Goal: Check status: Check status

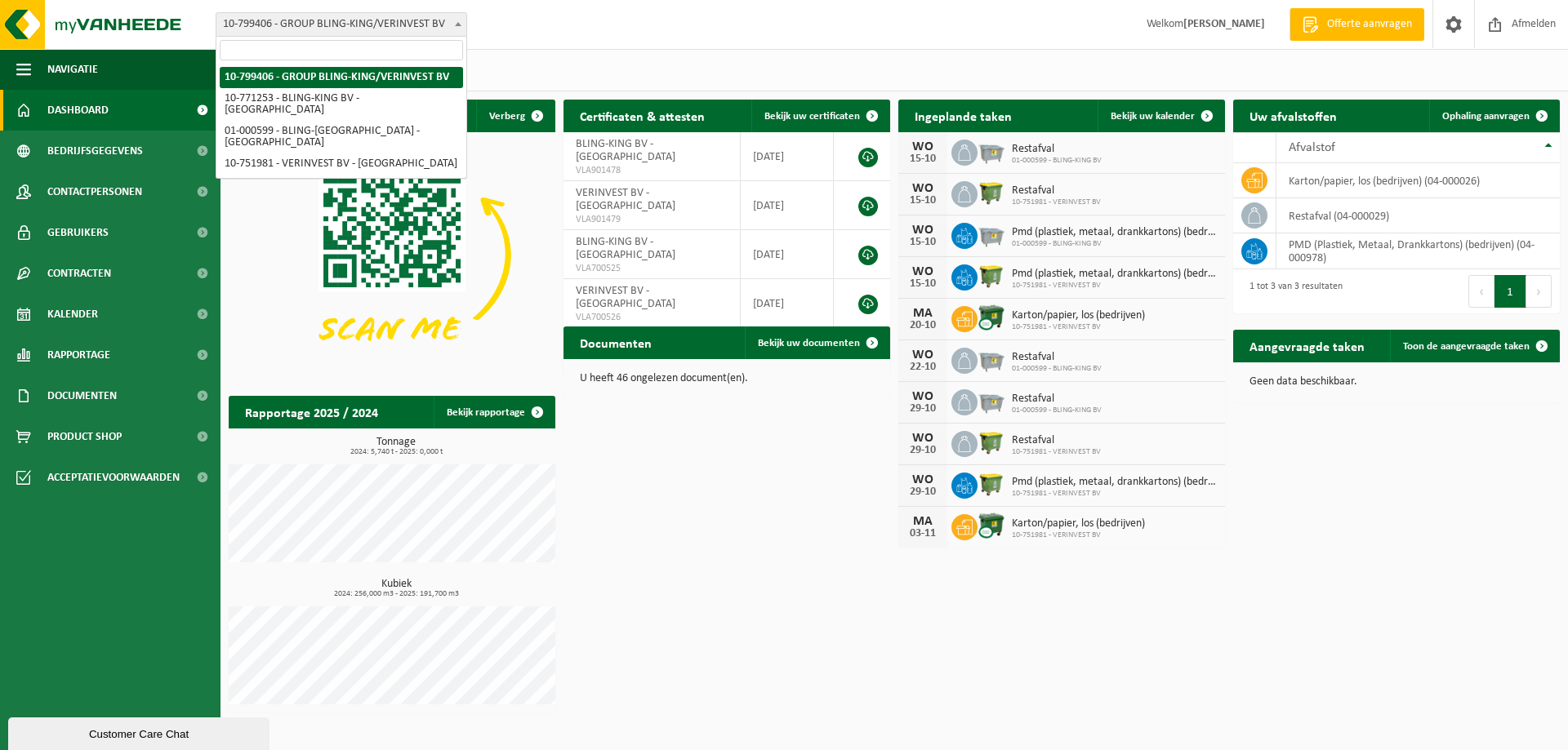
click at [452, 23] on span at bounding box center [457, 24] width 16 height 21
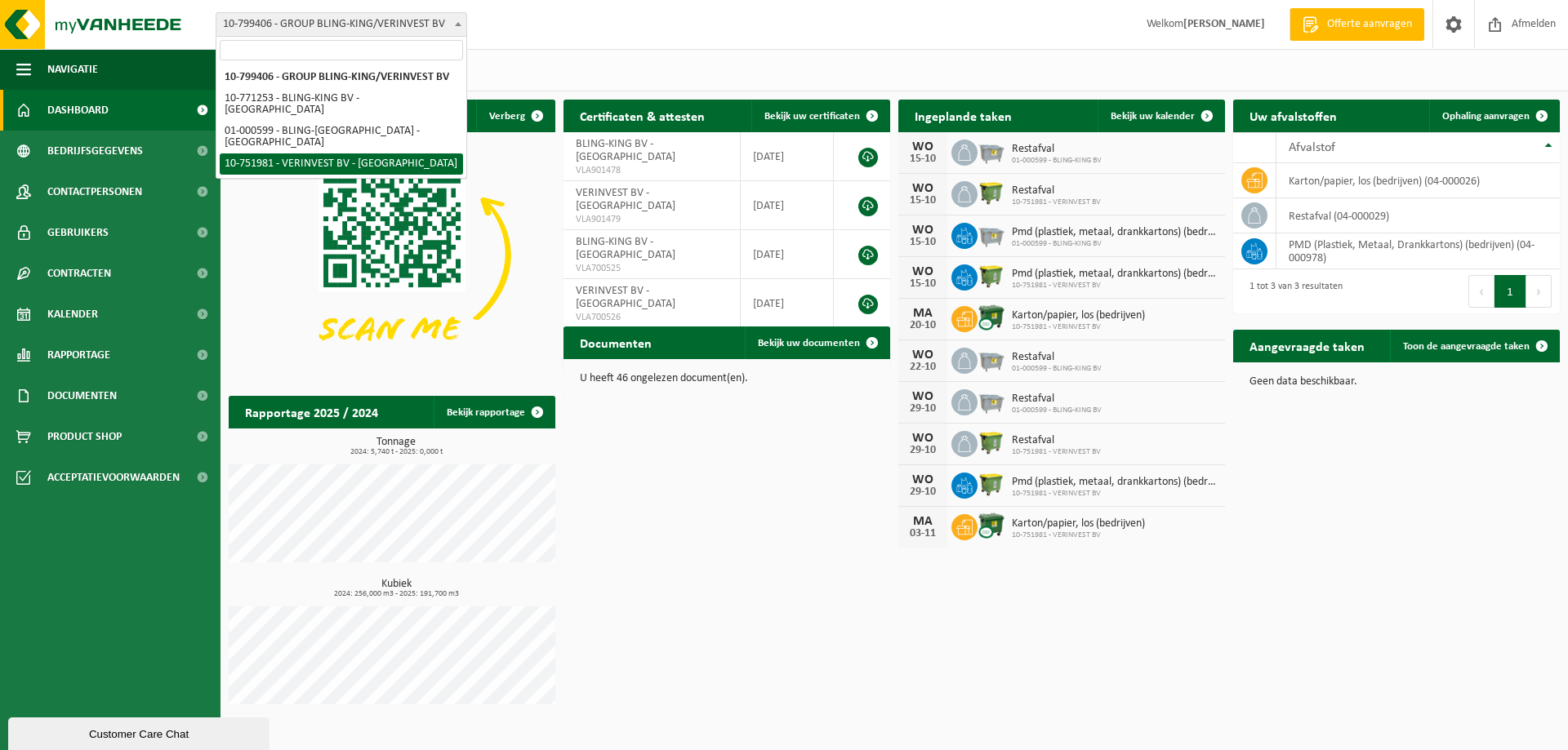
select select "33241"
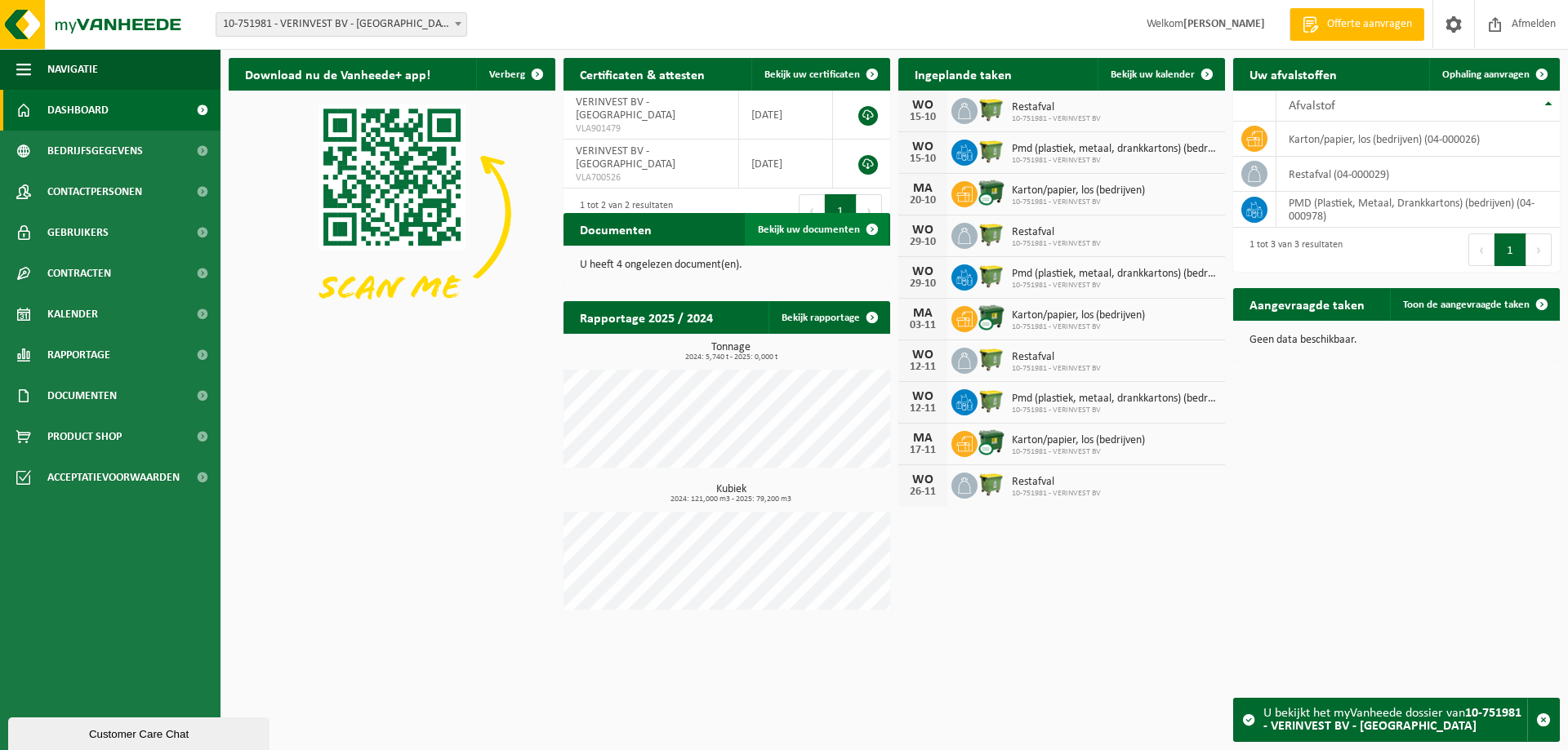
click at [838, 232] on span "Bekijk uw documenten" at bounding box center [808, 229] width 102 height 10
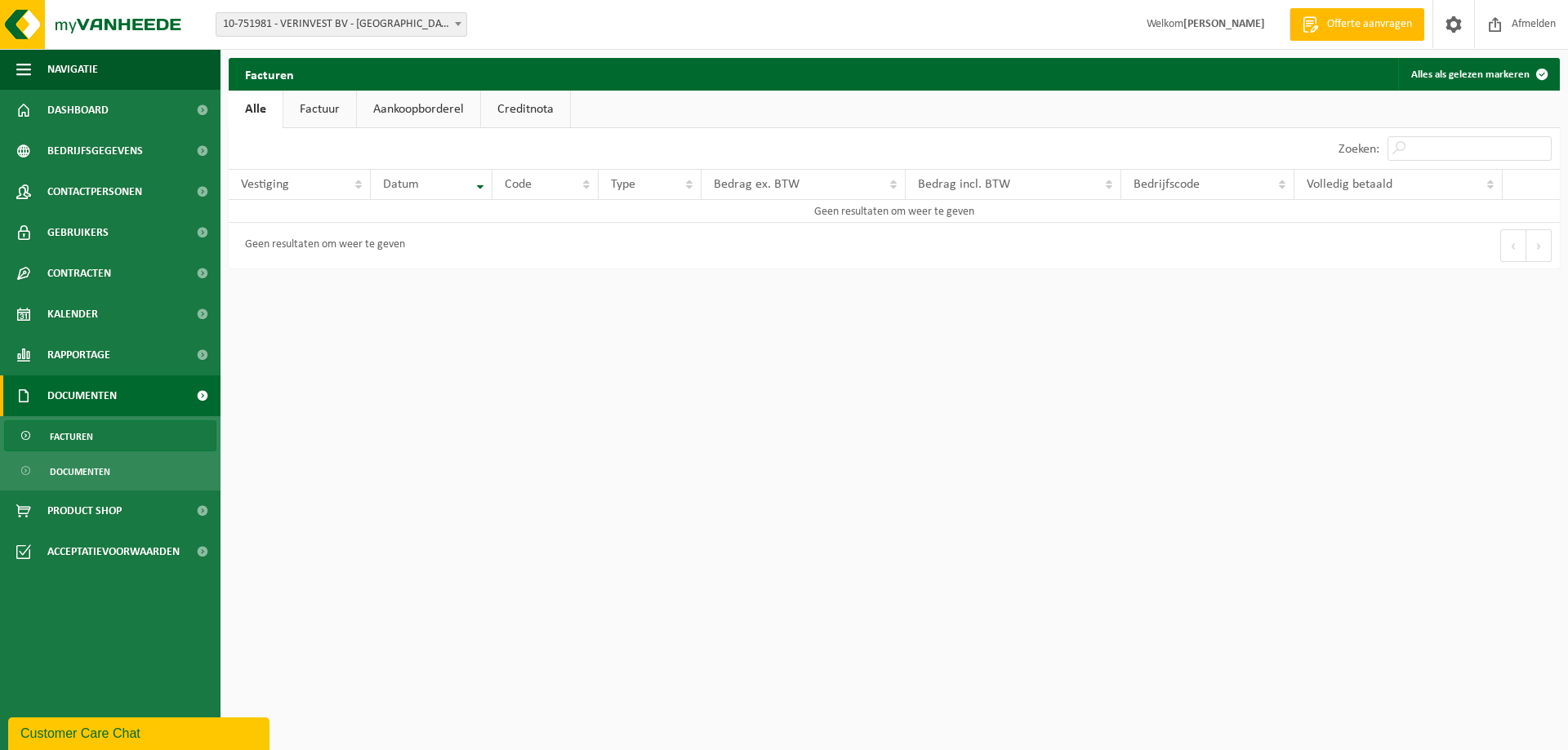
click at [318, 103] on link "Factuur" at bounding box center [319, 109] width 72 height 38
click at [519, 102] on link "Creditnota" at bounding box center [528, 109] width 89 height 38
click at [435, 113] on link "Aankoopborderel" at bounding box center [417, 109] width 124 height 38
click at [333, 108] on link "Factuur" at bounding box center [319, 109] width 72 height 38
click at [88, 112] on span "Dashboard" at bounding box center [78, 109] width 61 height 41
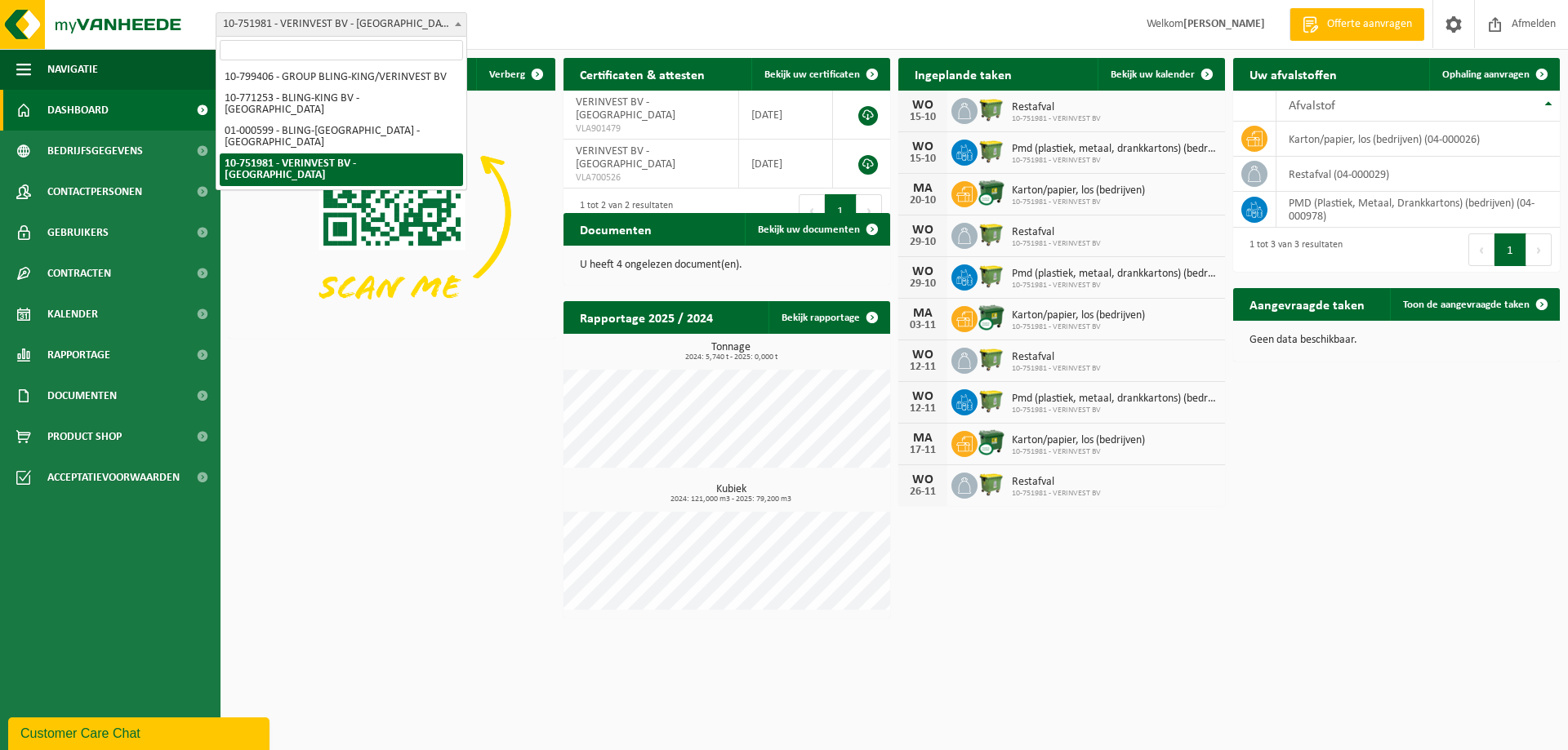
click at [459, 25] on b at bounding box center [457, 24] width 7 height 4
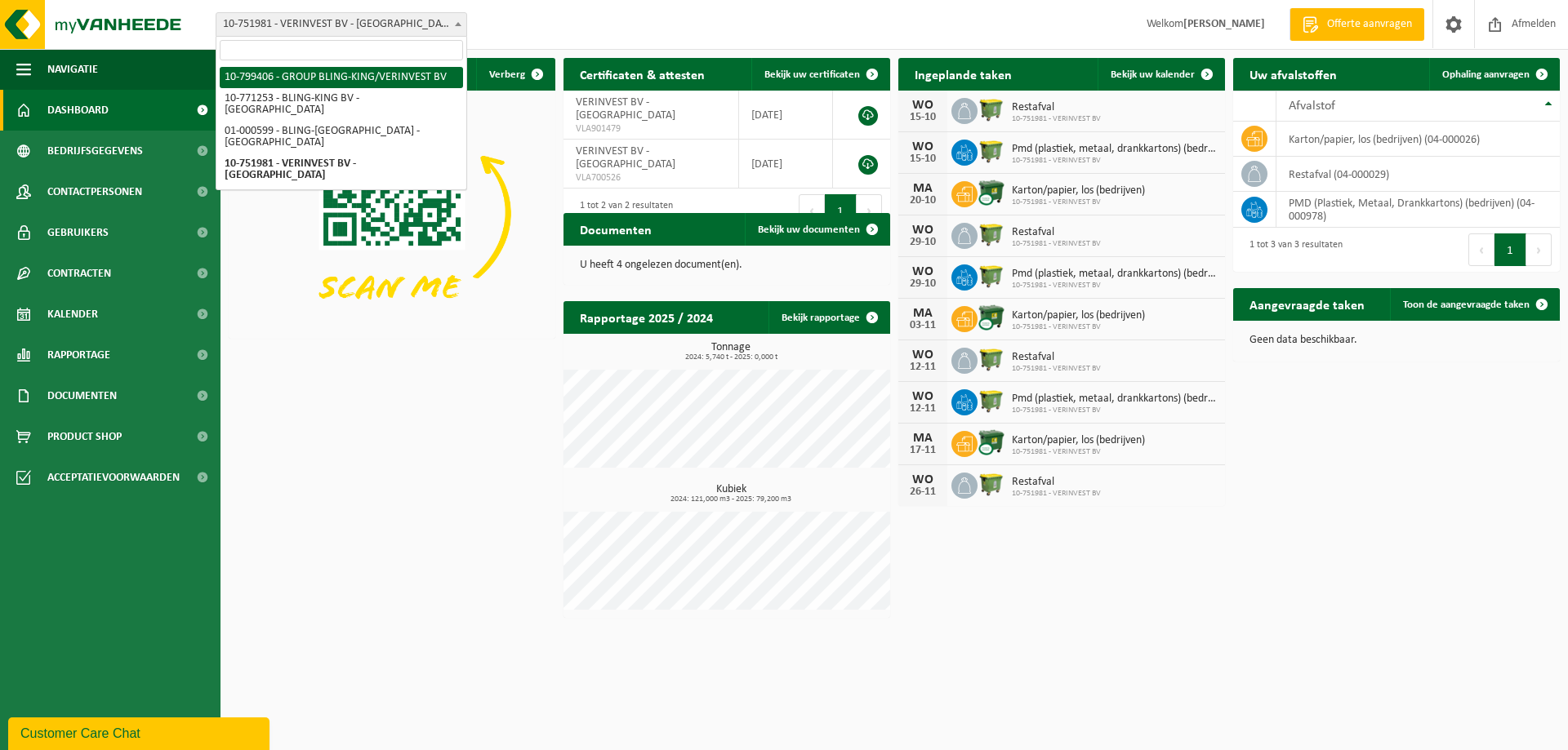
select select "33272"
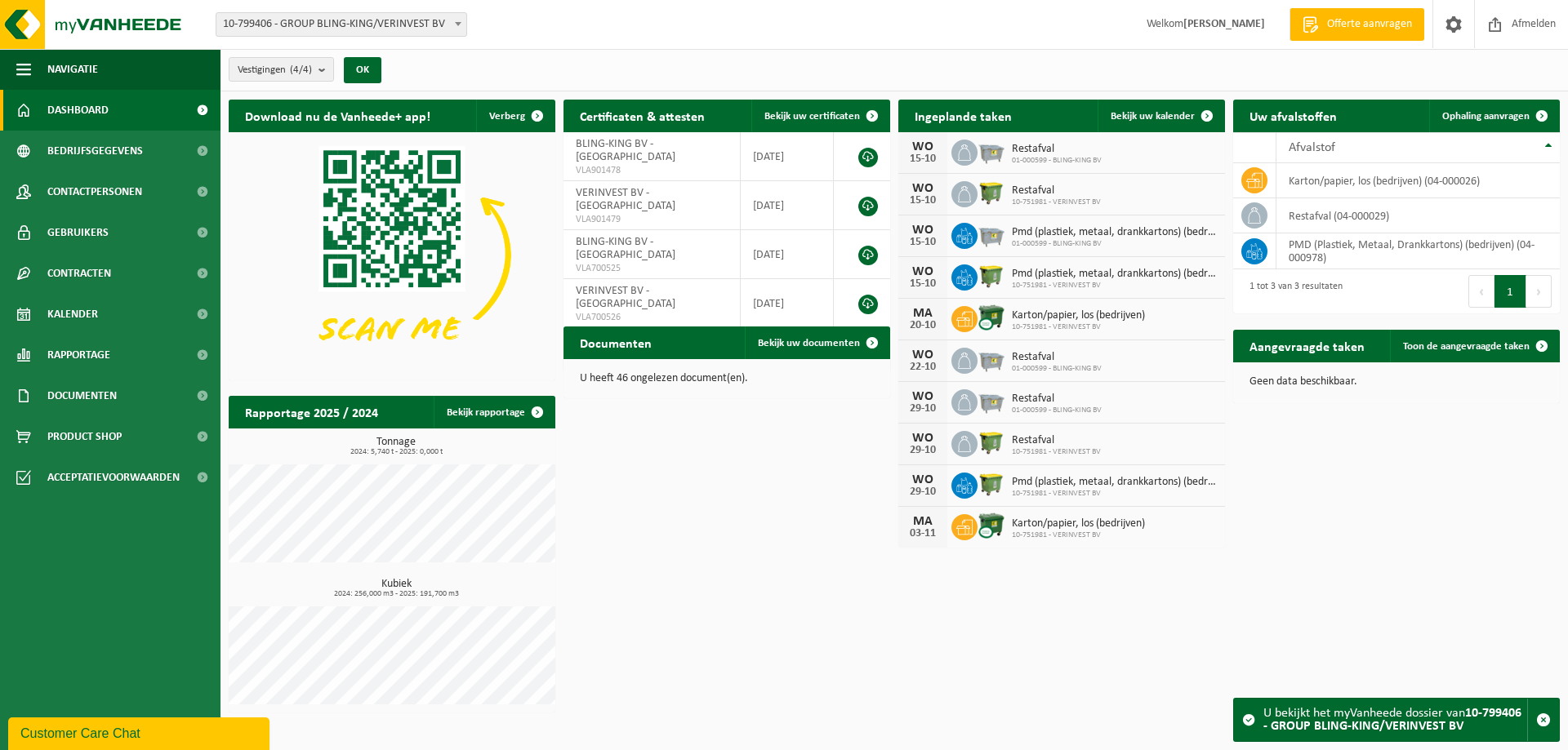
click at [719, 348] on div "Documenten Bekijk uw documenten" at bounding box center [726, 342] width 326 height 32
click at [842, 337] on link "Bekijk uw documenten" at bounding box center [816, 342] width 144 height 32
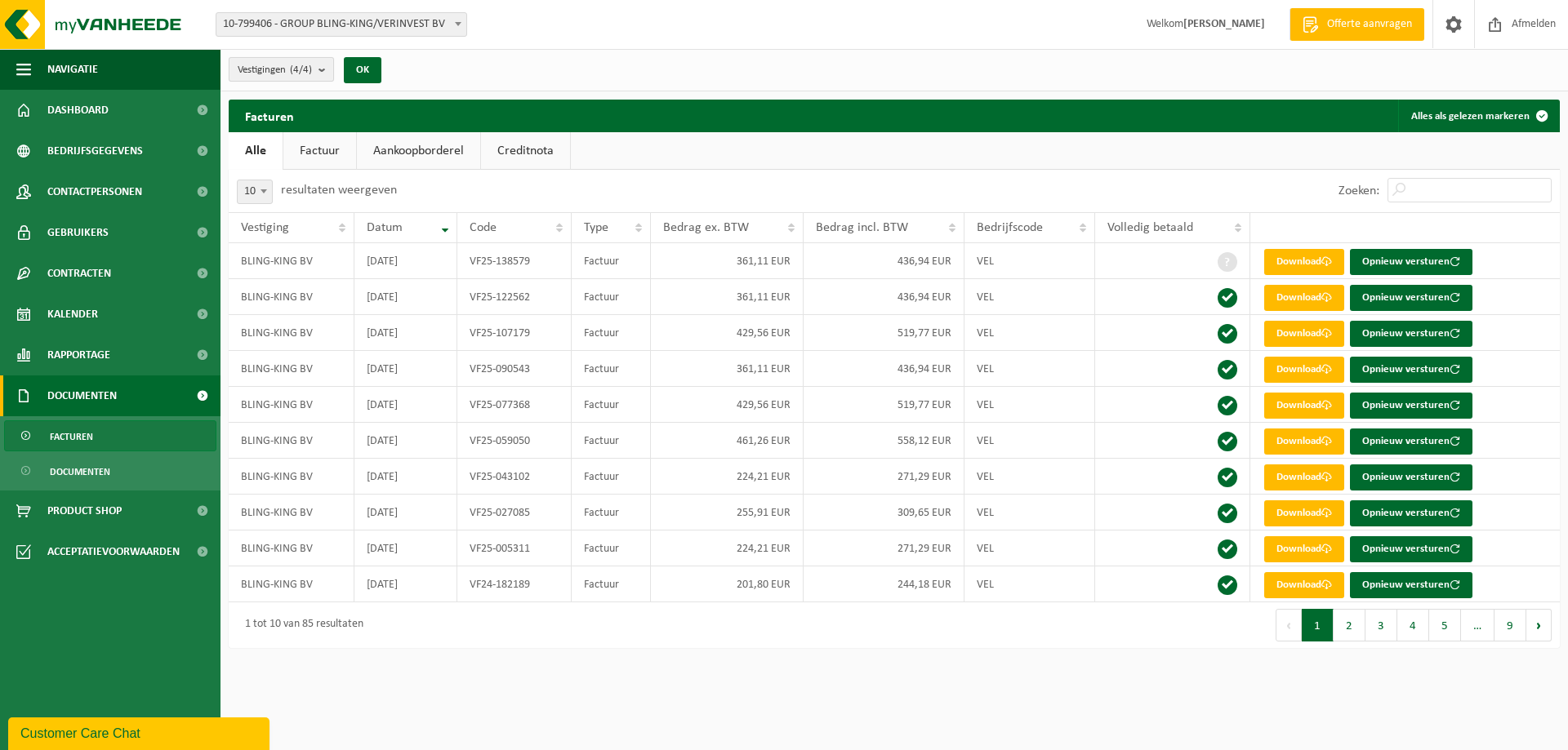
click at [328, 68] on b "submit" at bounding box center [325, 69] width 14 height 23
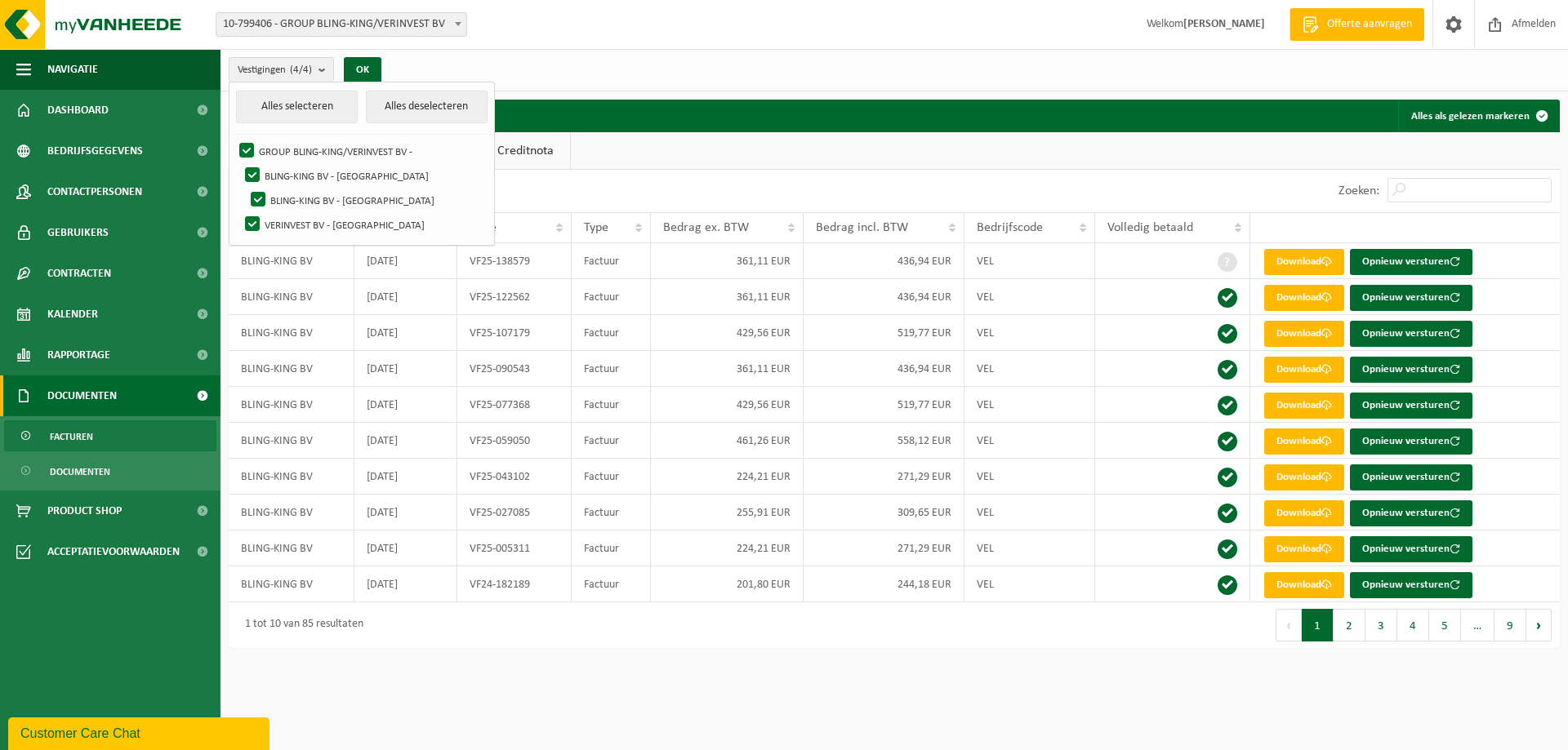
click at [690, 184] on div "10 25 50 100 10 resultaten weergeven" at bounding box center [561, 191] width 666 height 43
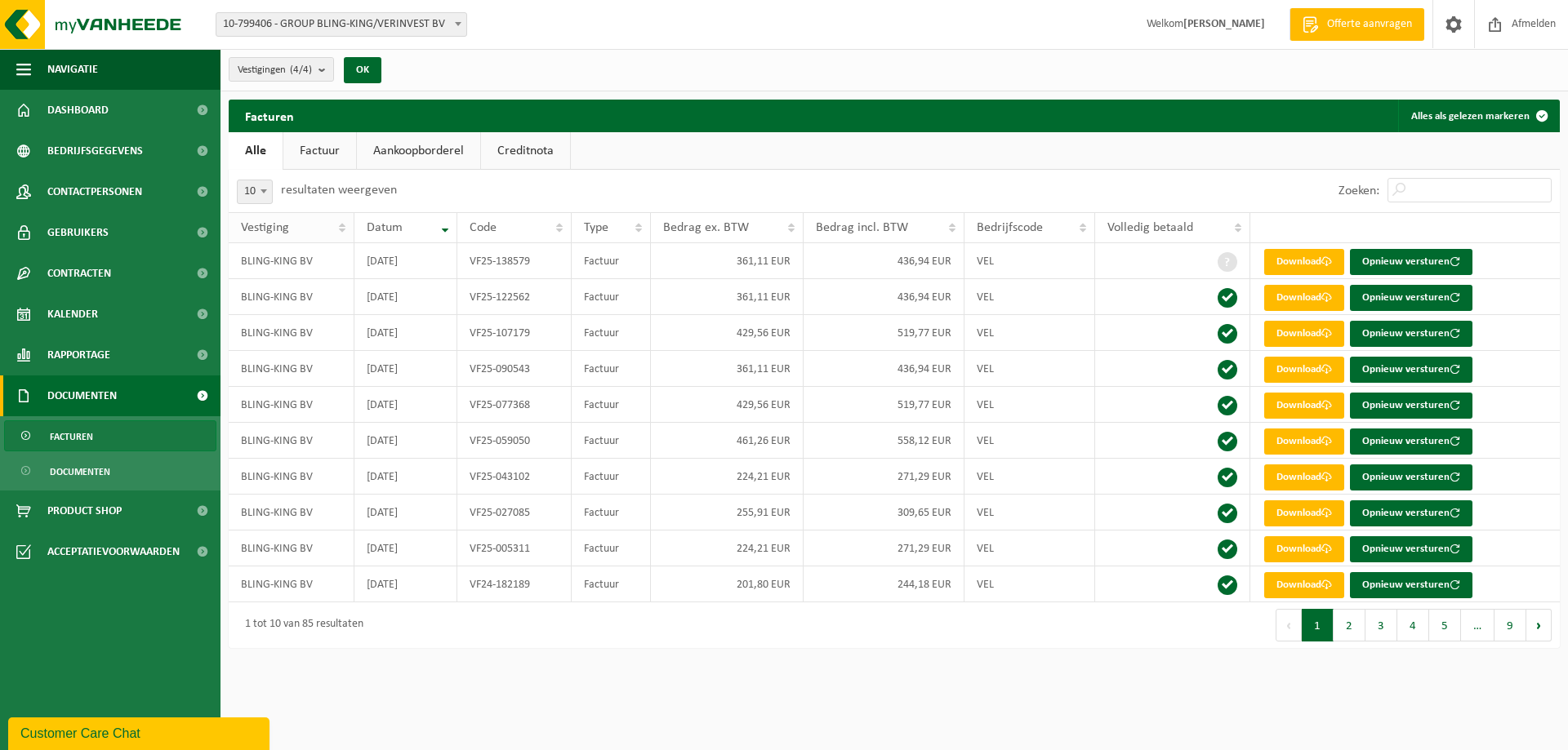
click at [343, 230] on th "Vestiging" at bounding box center [291, 227] width 126 height 31
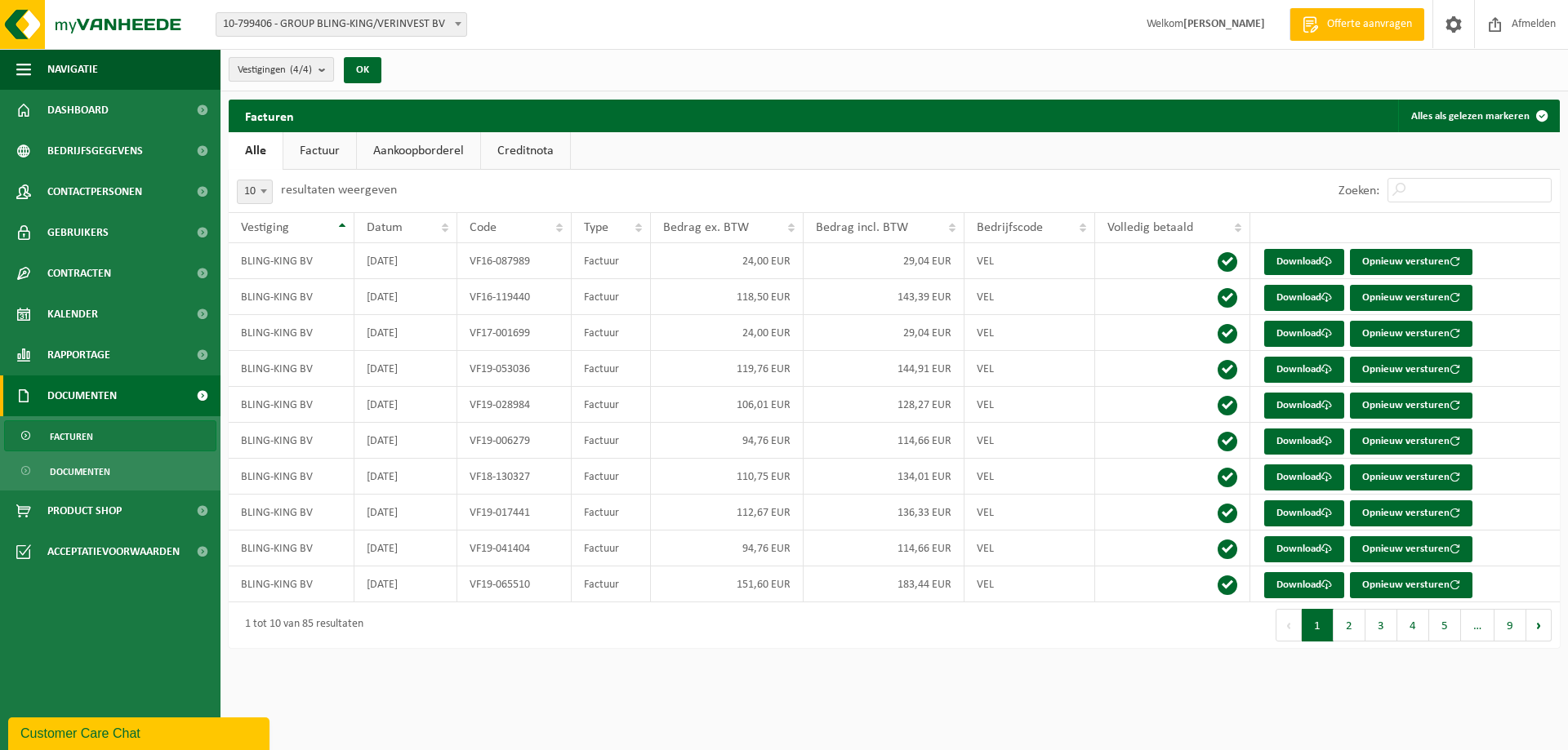
click at [329, 67] on b "submit" at bounding box center [325, 69] width 14 height 23
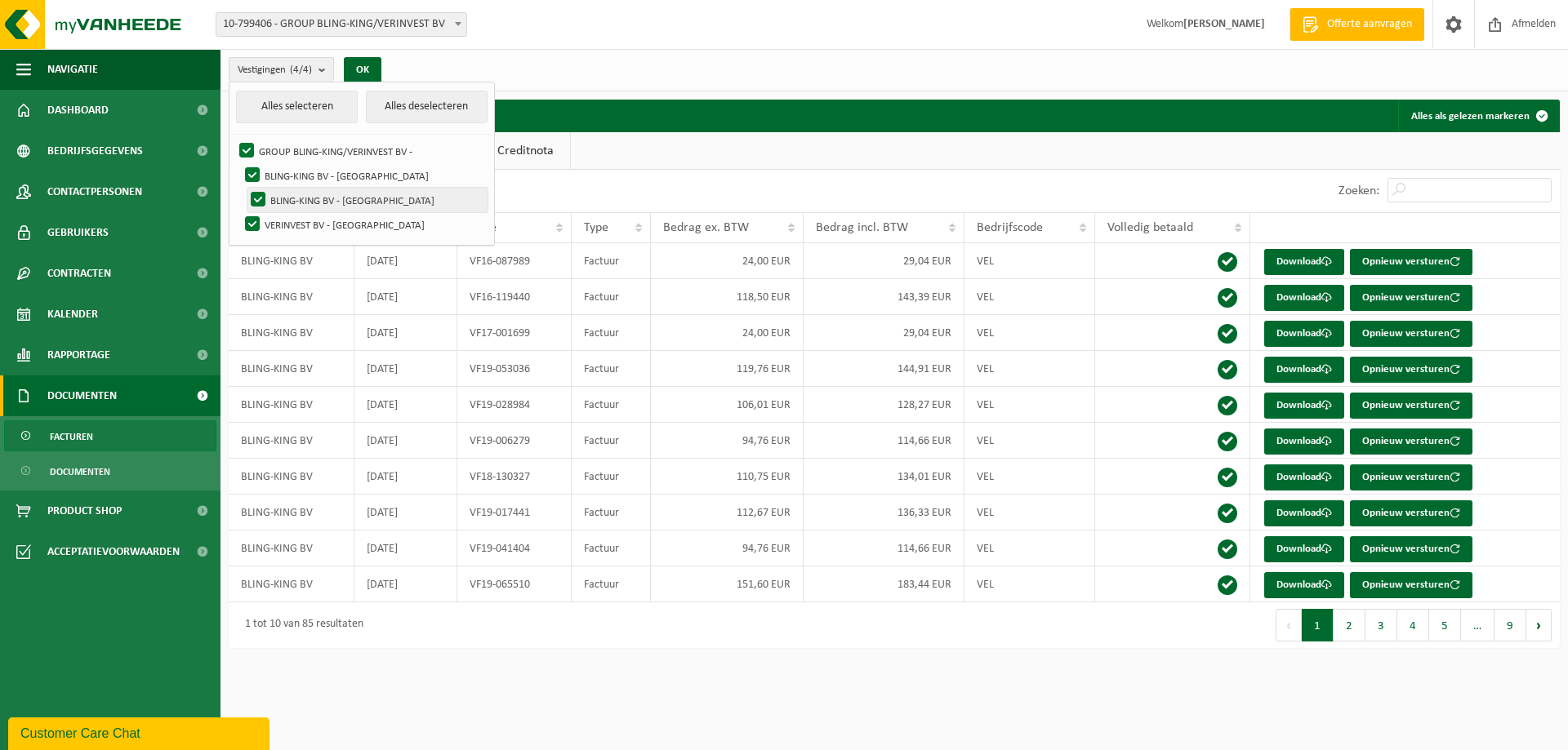
click at [259, 194] on label "BLING-KING BV - [GEOGRAPHIC_DATA]" at bounding box center [367, 201] width 240 height 25
click at [245, 188] on input "BLING-KING BV - [GEOGRAPHIC_DATA]" at bounding box center [244, 187] width 1 height 1
checkbox input "false"
click at [252, 173] on label "BLING-KING BV - [GEOGRAPHIC_DATA]" at bounding box center [364, 176] width 245 height 25
click at [240, 163] on input "BLING-KING BV - [GEOGRAPHIC_DATA]" at bounding box center [239, 163] width 1 height 1
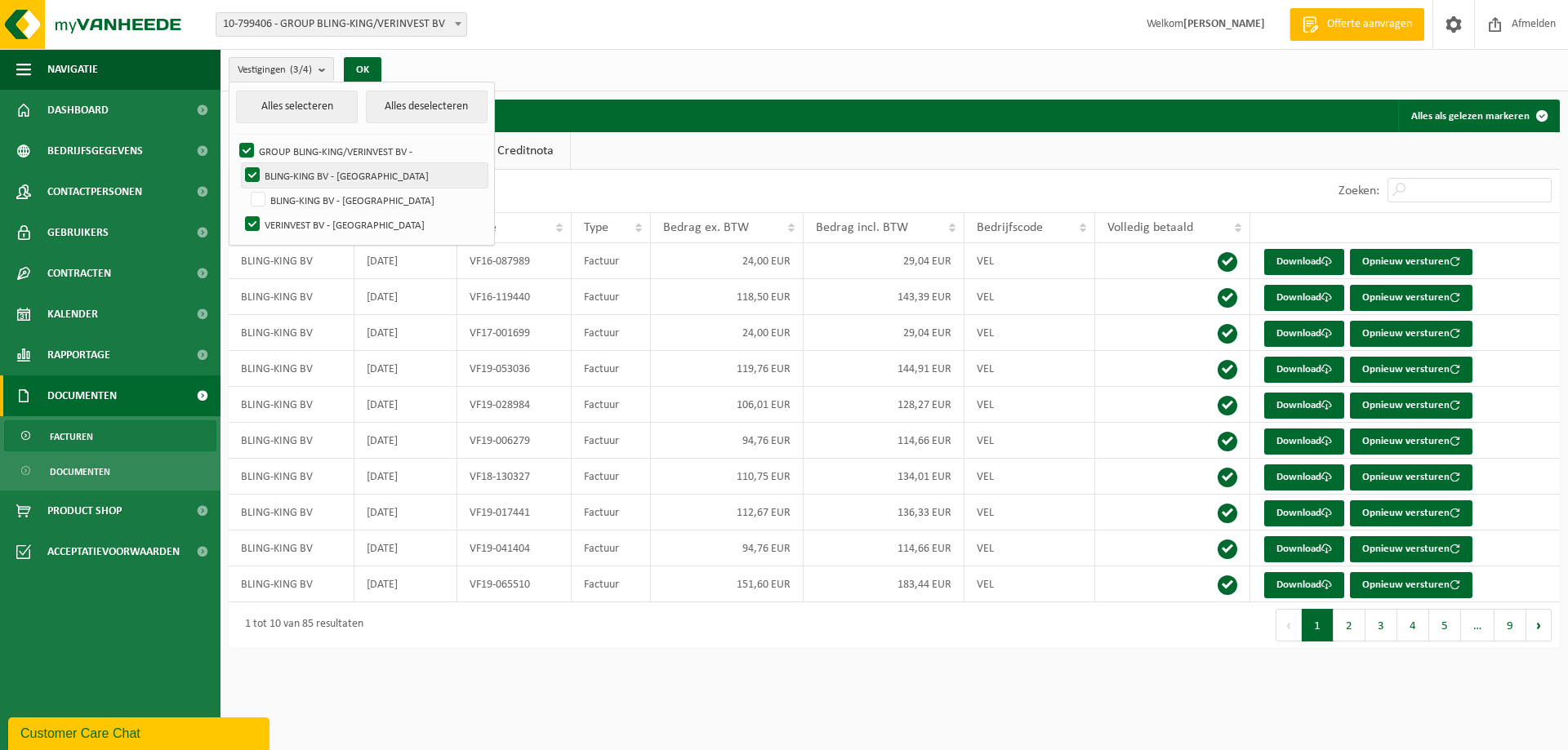
checkbox input "false"
click at [245, 150] on label "GROUP BLING-KING/VERINVEST BV -" at bounding box center [361, 151] width 251 height 25
click at [234, 139] on input "GROUP BLING-KING/VERINVEST BV -" at bounding box center [233, 138] width 1 height 1
checkbox input "false"
click at [405, 112] on button "Alles deselecteren" at bounding box center [427, 106] width 122 height 32
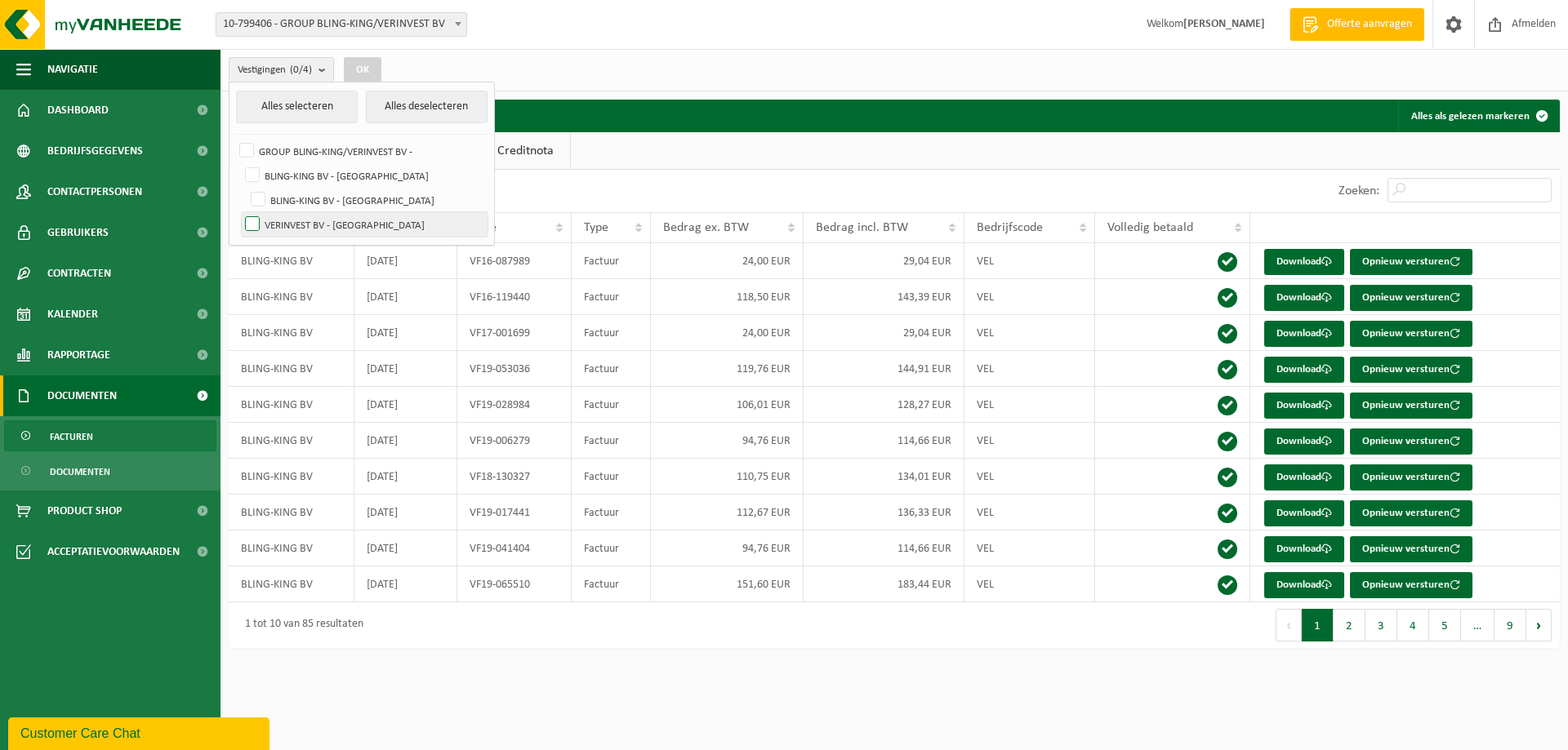
click at [251, 224] on label "VERINVEST BV - [GEOGRAPHIC_DATA]" at bounding box center [364, 224] width 245 height 25
click at [240, 212] on input "VERINVEST BV - [GEOGRAPHIC_DATA]" at bounding box center [239, 211] width 1 height 1
checkbox input "true"
click at [361, 70] on button "OK" at bounding box center [363, 69] width 38 height 26
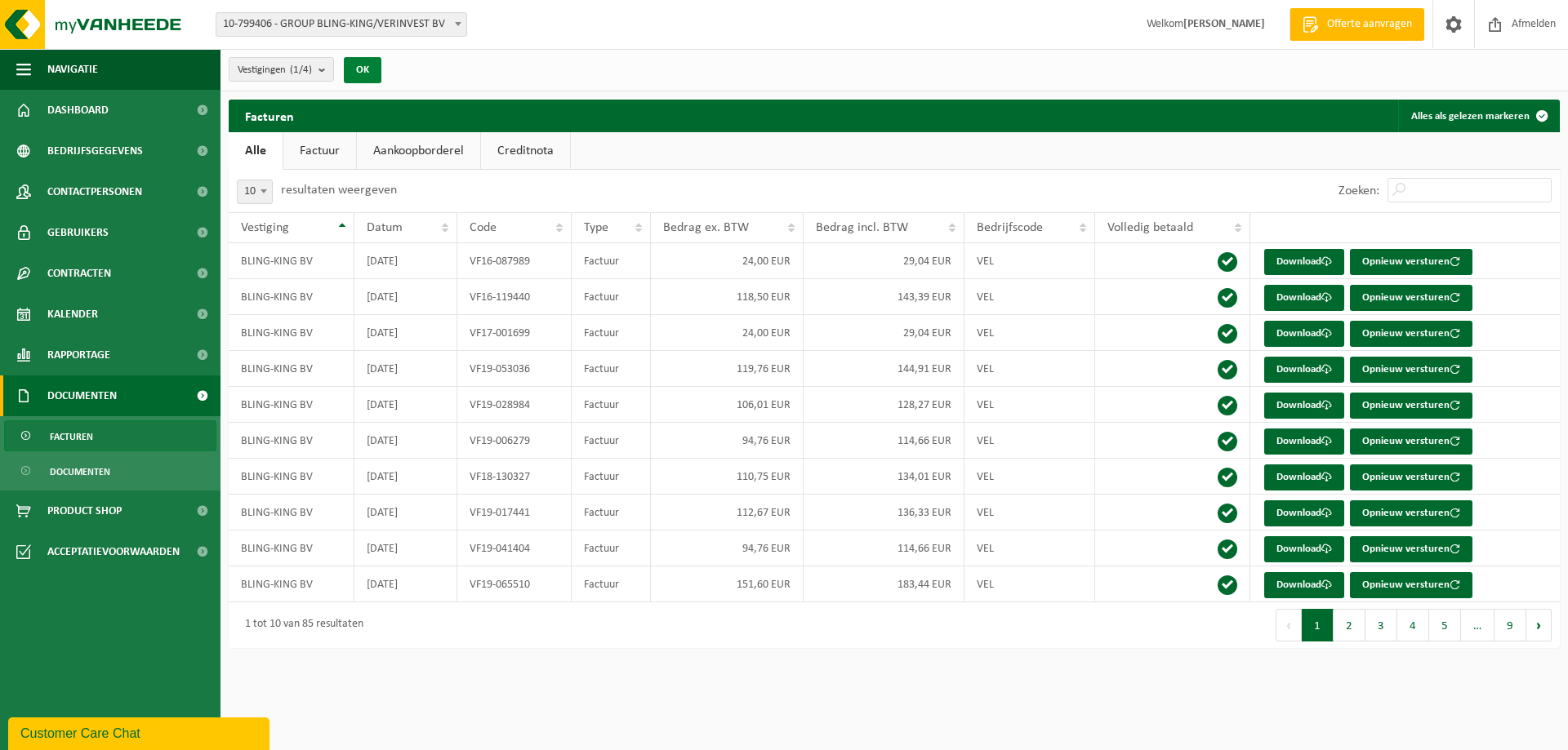
click at [358, 67] on button "OK" at bounding box center [363, 69] width 38 height 26
click at [329, 67] on b "submit" at bounding box center [325, 69] width 14 height 23
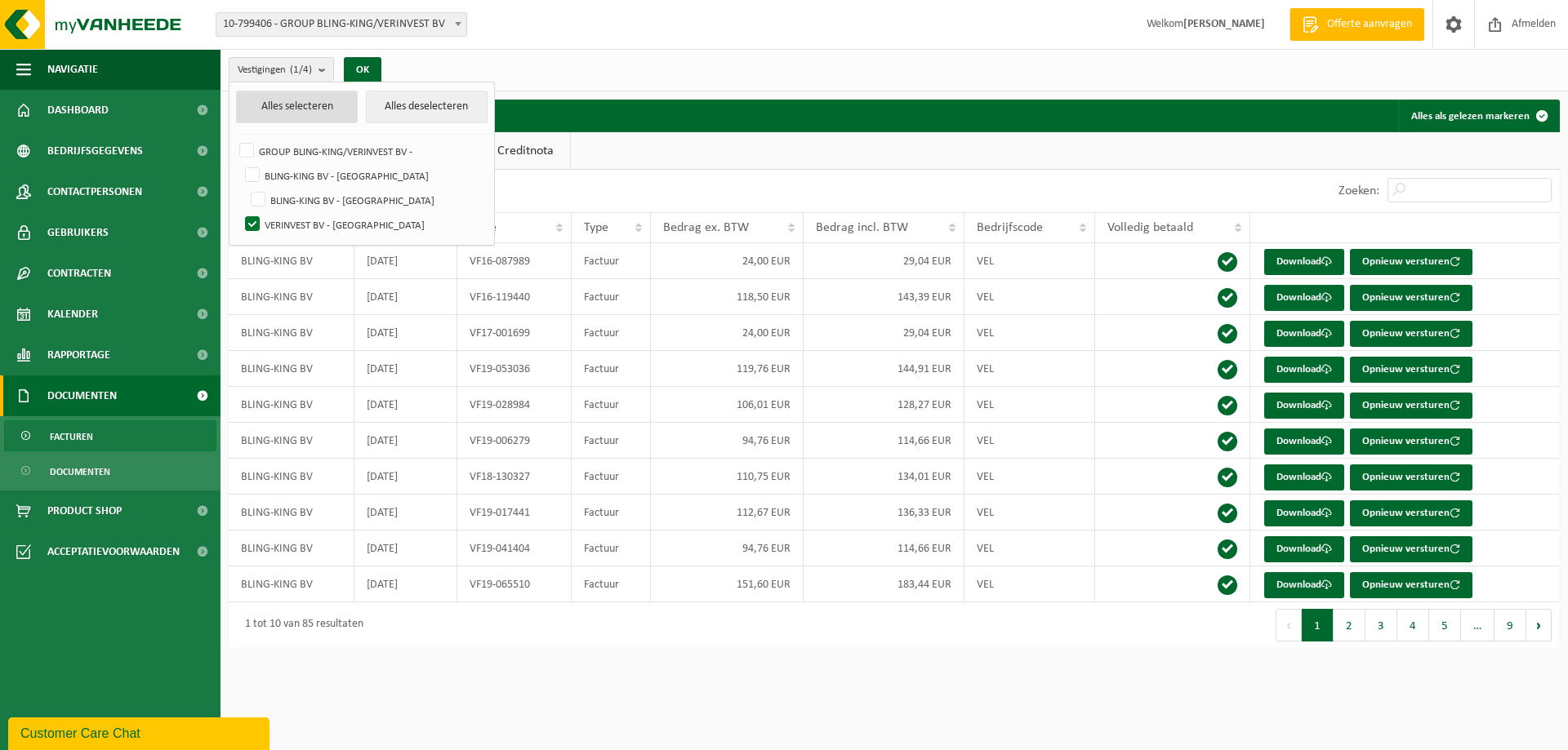
click at [292, 107] on button "Alles selecteren" at bounding box center [297, 106] width 122 height 32
checkbox input "true"
click at [358, 66] on button "OK" at bounding box center [363, 69] width 38 height 26
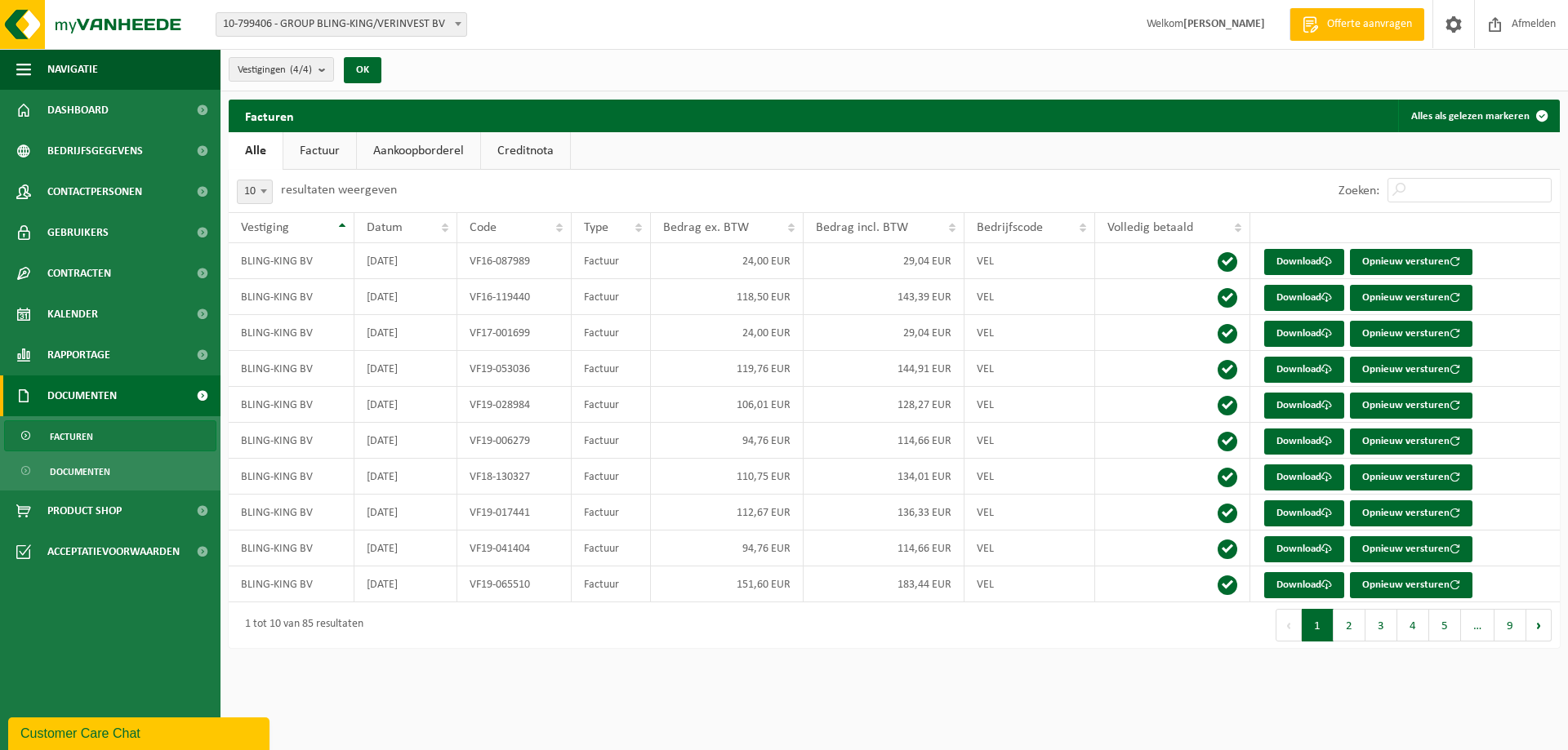
click at [324, 147] on link "Factuur" at bounding box center [319, 151] width 72 height 38
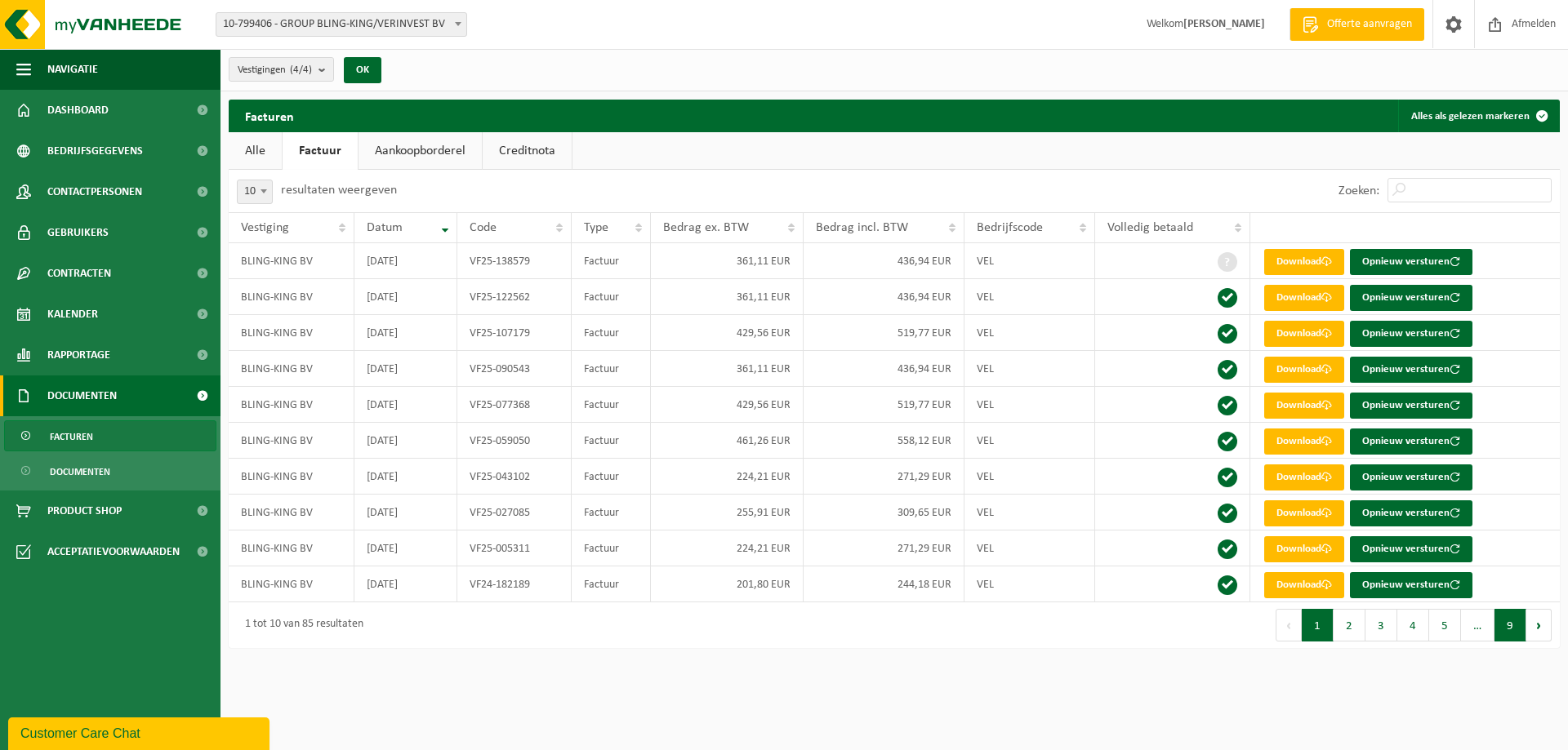
click at [1520, 631] on button "9" at bounding box center [1509, 625] width 31 height 32
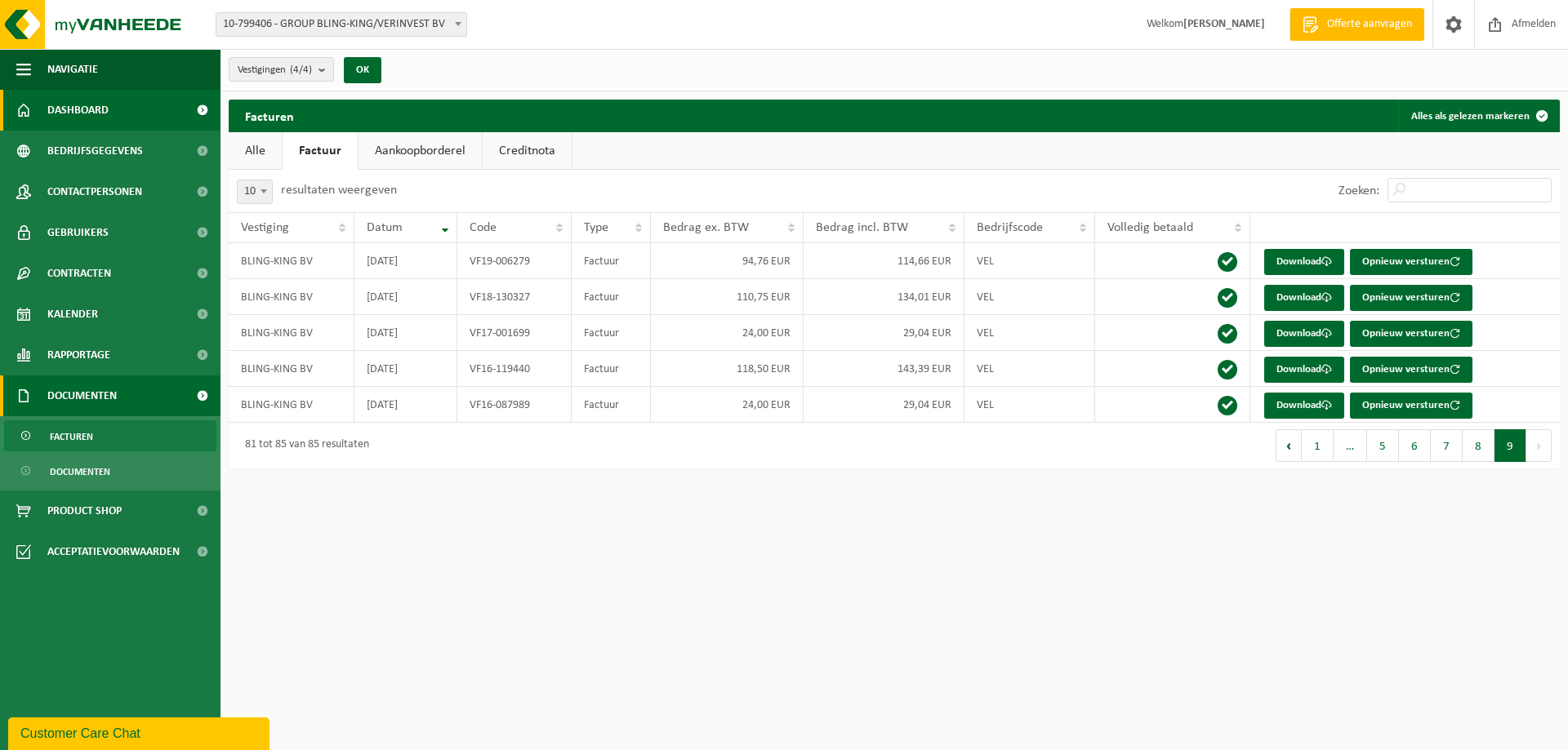
click at [79, 114] on span "Dashboard" at bounding box center [78, 109] width 61 height 41
